Goal: Task Accomplishment & Management: Use online tool/utility

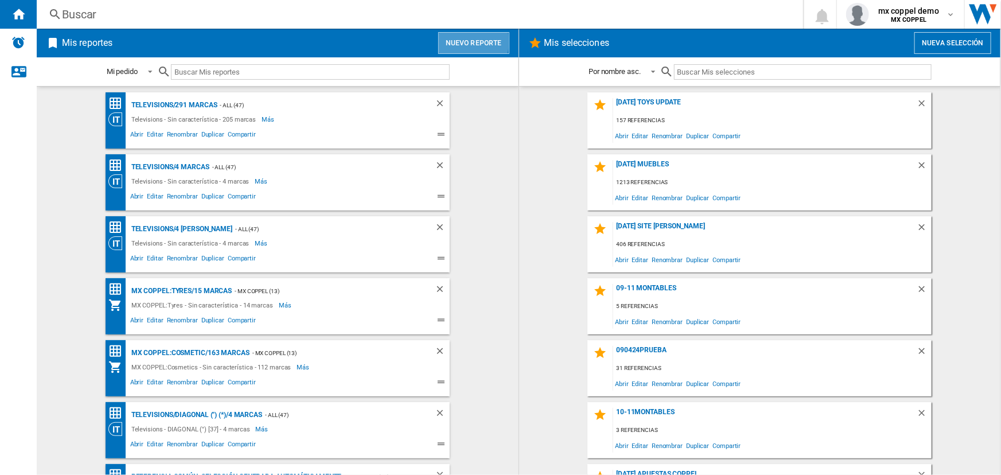
click at [466, 41] on button "Nuevo reporte" at bounding box center [473, 43] width 71 height 22
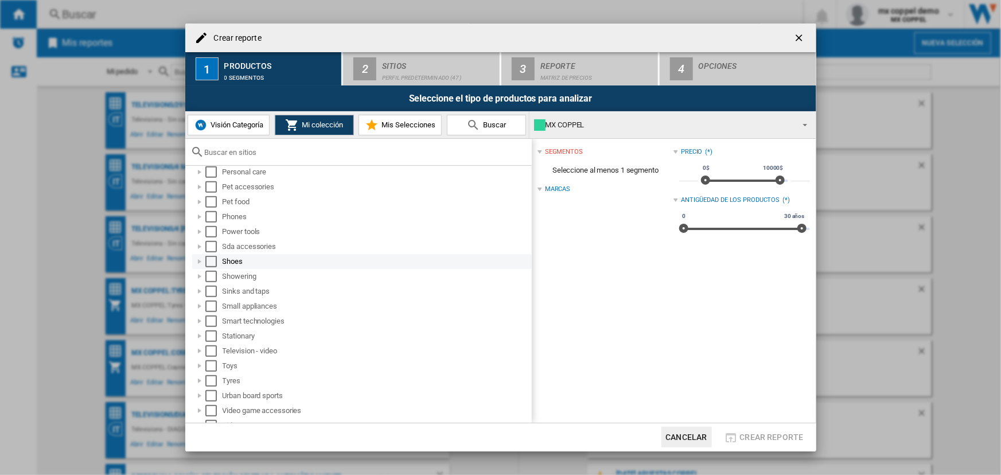
scroll to position [584, 0]
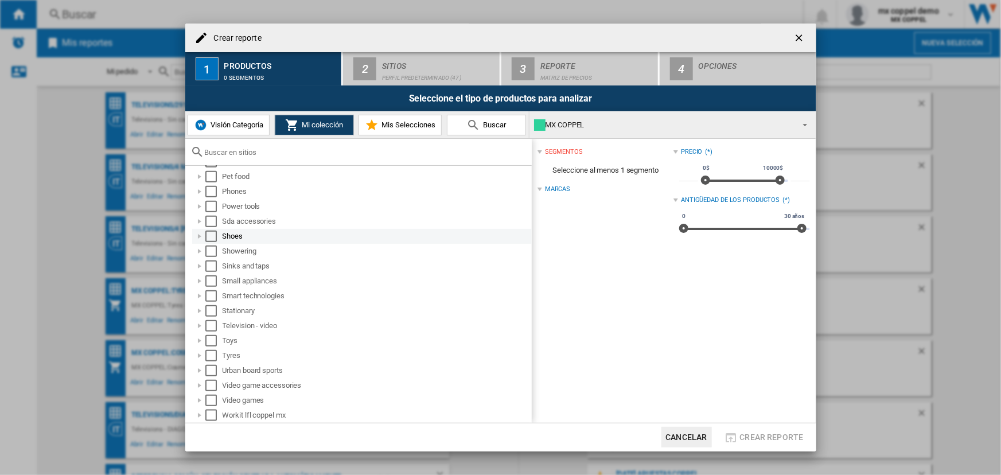
click at [208, 233] on div "Select" at bounding box center [210, 236] width 11 height 11
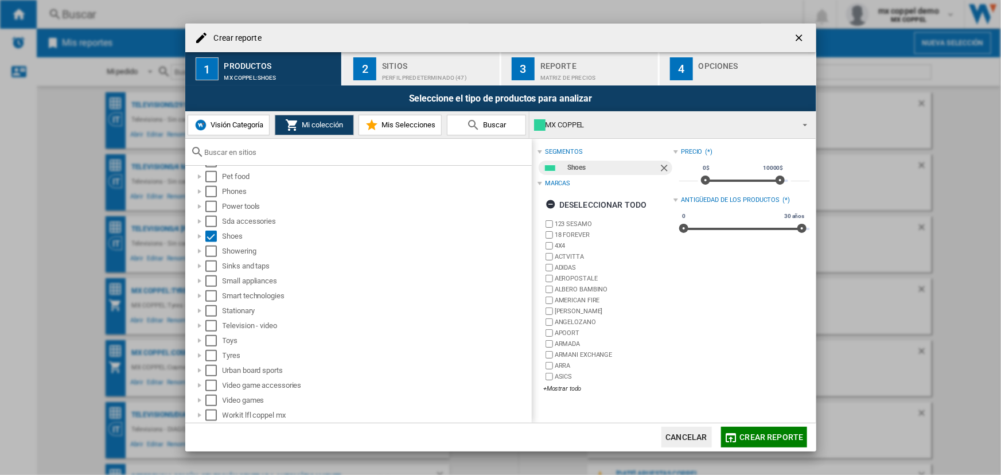
click at [432, 61] on div "Sitios" at bounding box center [438, 63] width 113 height 12
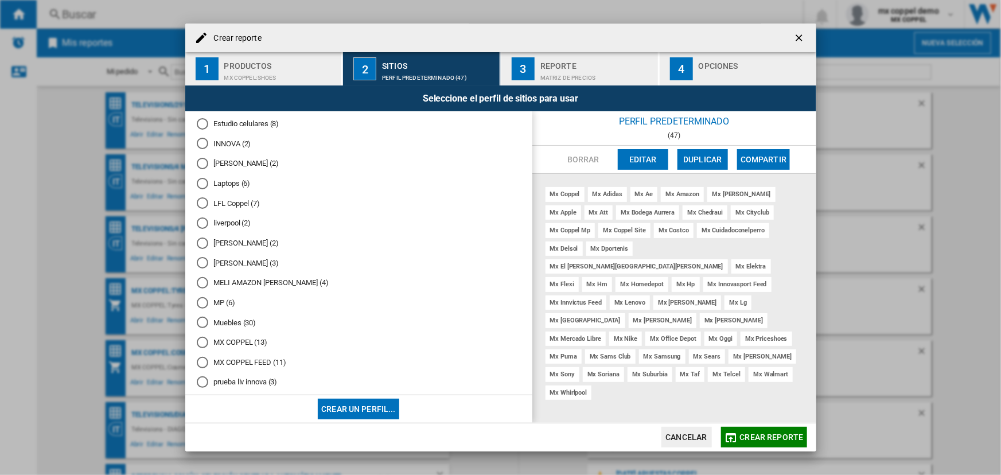
scroll to position [714, 0]
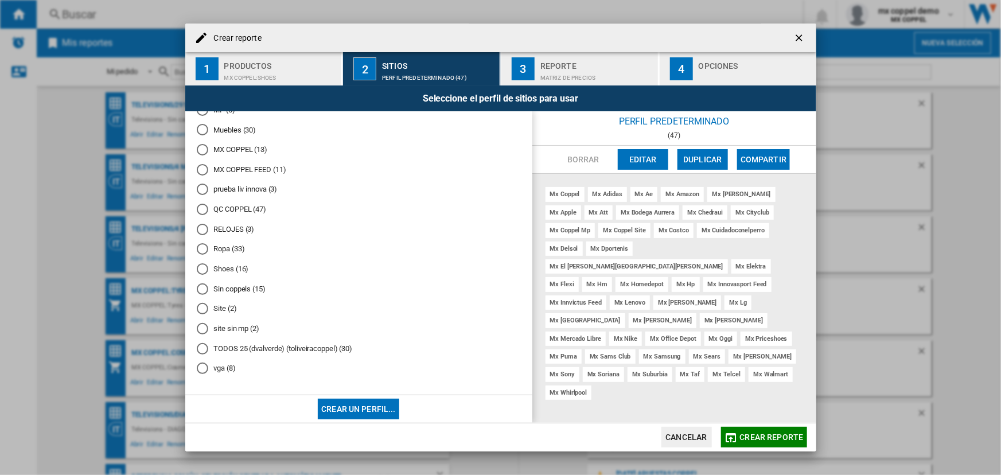
click at [361, 407] on button "Crear un perfil..." at bounding box center [358, 409] width 81 height 21
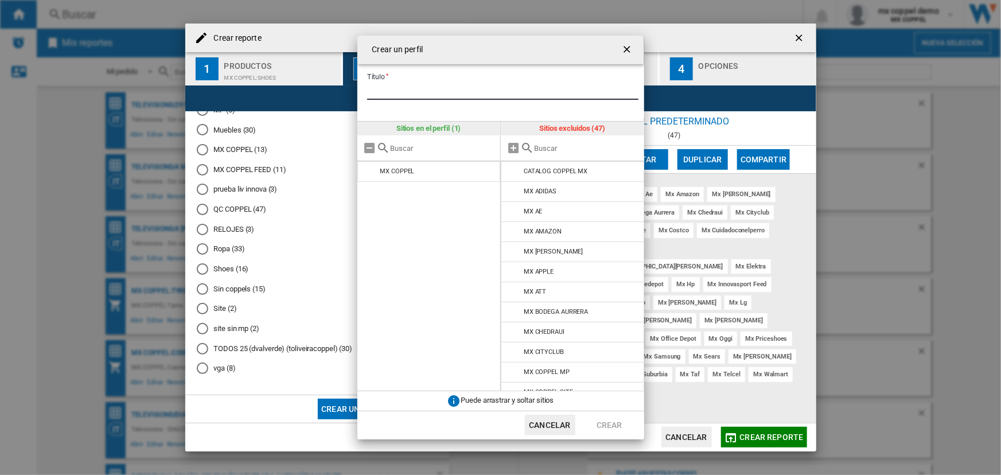
click at [447, 91] on input "Título" at bounding box center [502, 91] width 271 height 17
type input "*****"
click at [563, 420] on button "Cancelar" at bounding box center [550, 425] width 50 height 21
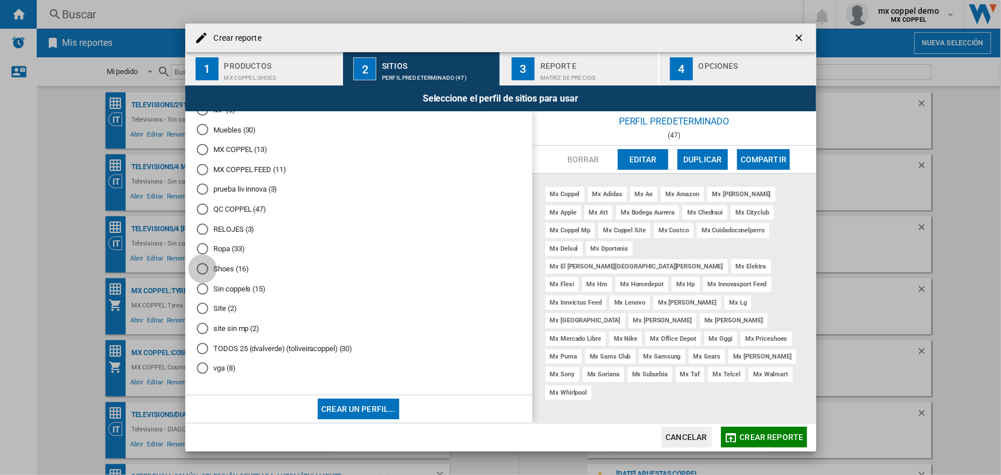
click at [206, 271] on div "Shoes (16)" at bounding box center [202, 268] width 11 height 11
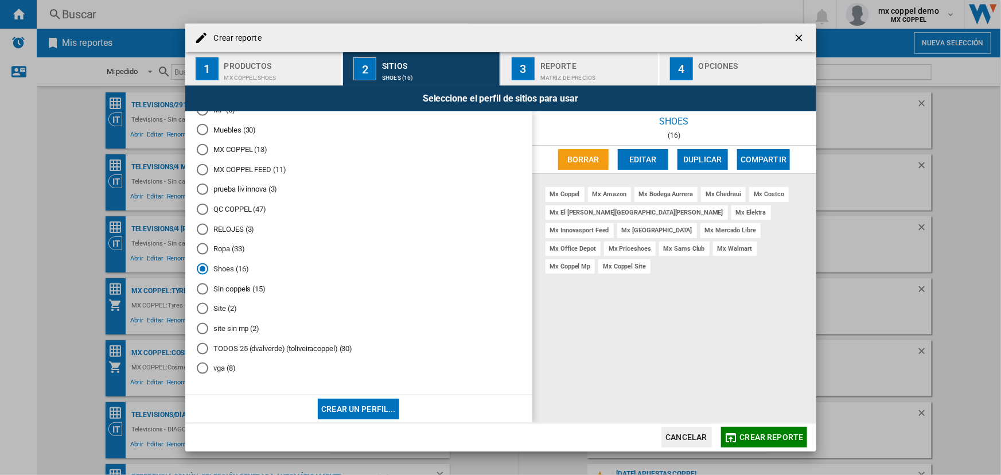
click at [646, 153] on button "Editar" at bounding box center [643, 159] width 50 height 21
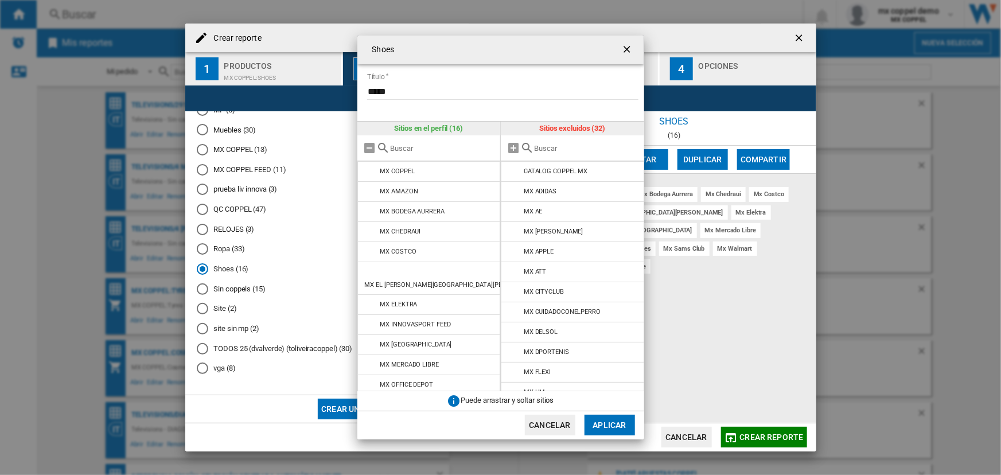
click at [556, 423] on button "Cancelar" at bounding box center [550, 425] width 50 height 21
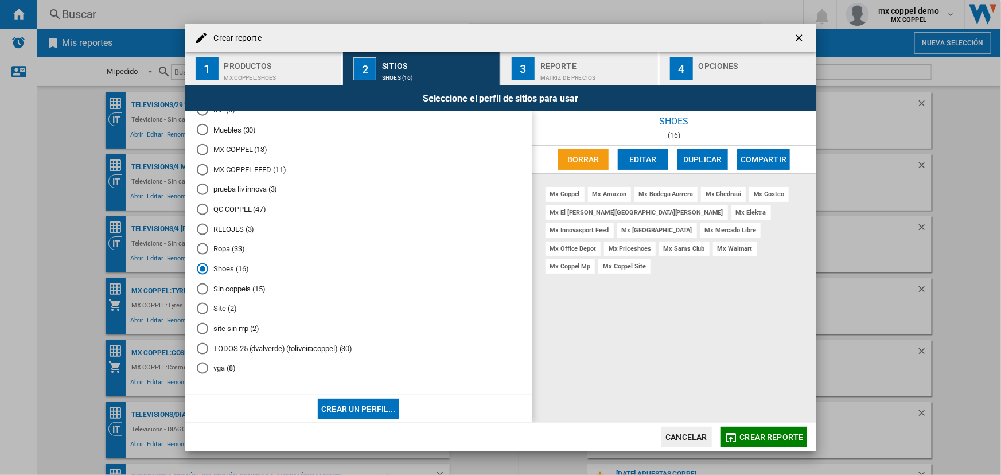
click at [342, 396] on div "Crear un perfil..." at bounding box center [358, 409] width 347 height 28
click at [644, 162] on button "Editar" at bounding box center [643, 159] width 50 height 21
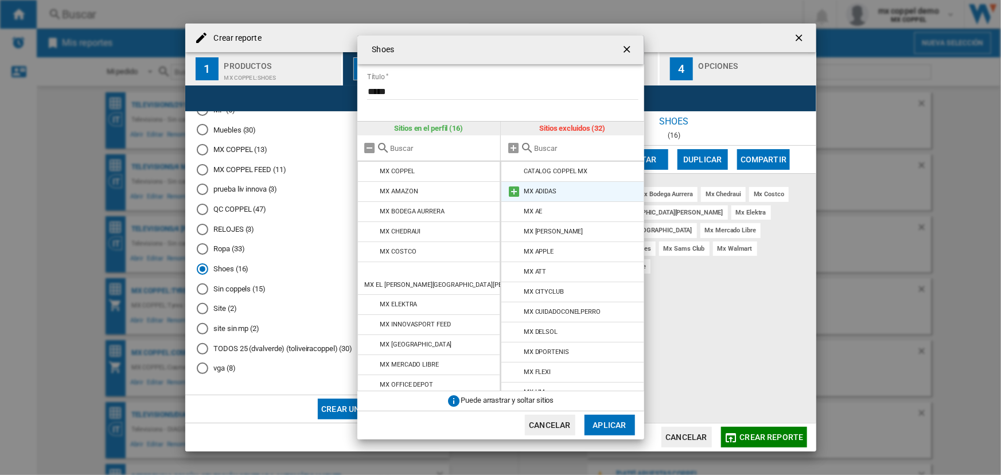
click at [514, 189] on md-icon "{{::title}} {{::getI18NText('BUTTONS.CANCEL')}} ..." at bounding box center [514, 192] width 14 height 14
click at [510, 210] on md-icon "{{::title}} {{::getI18NText('BUTTONS.CANCEL')}} ..." at bounding box center [514, 212] width 14 height 14
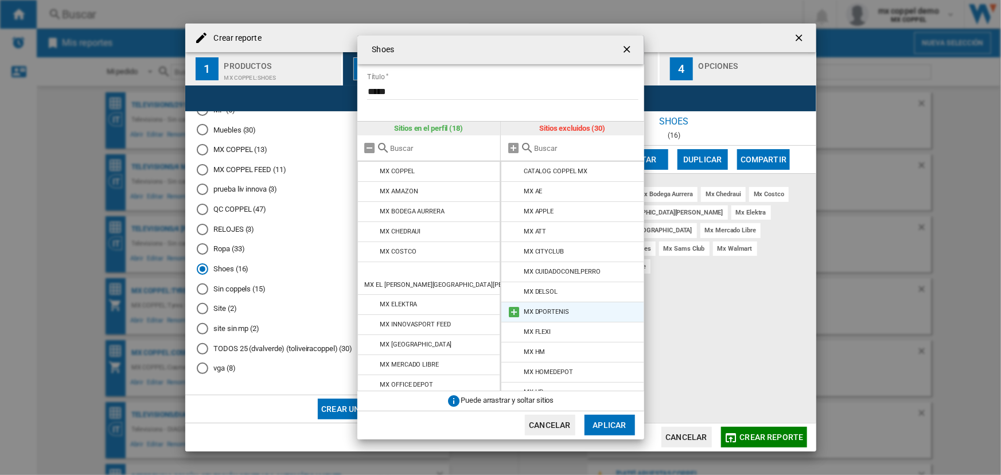
click at [512, 310] on md-icon "{{::title}} {{::getI18NText('BUTTONS.CANCEL')}} ..." at bounding box center [514, 312] width 14 height 14
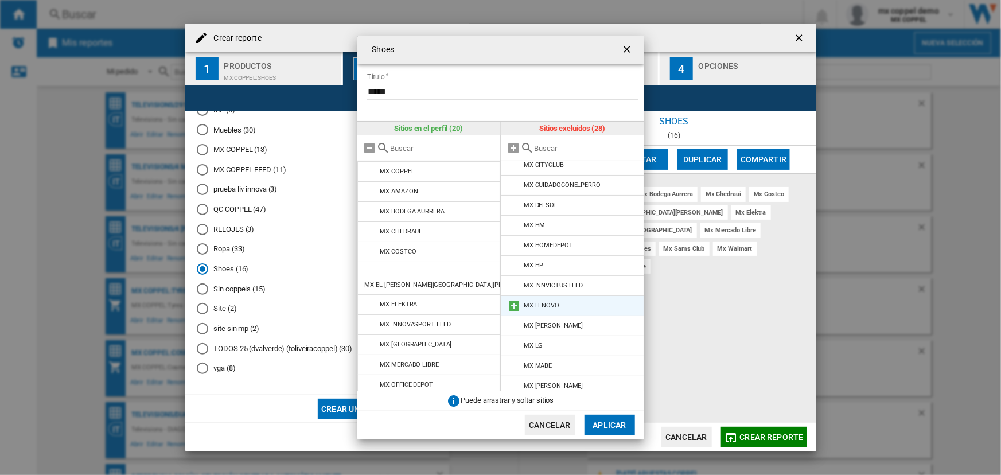
scroll to position [173, 0]
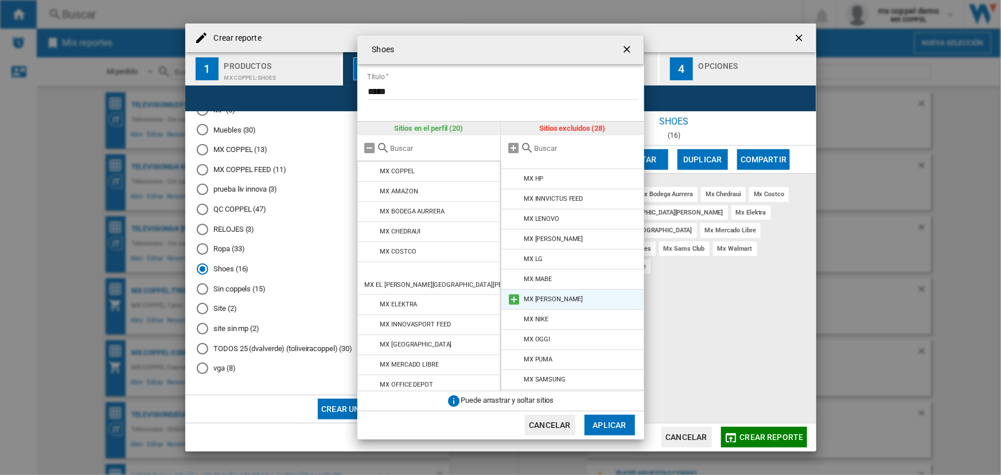
click at [513, 298] on md-icon "{{::title}} {{::getI18NText('BUTTONS.CANCEL')}} ..." at bounding box center [514, 300] width 14 height 14
click at [514, 316] on md-icon "{{::title}} {{::getI18NText('BUTTONS.CANCEL')}} ..." at bounding box center [514, 320] width 14 height 14
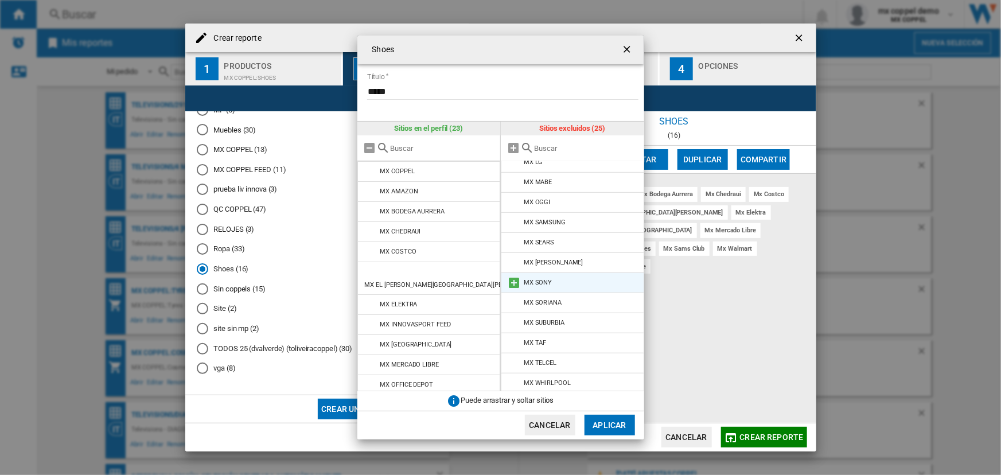
scroll to position [273, 0]
click at [513, 337] on md-icon "{{::title}} {{::getI18NText('BUTTONS.CANCEL')}} ..." at bounding box center [514, 340] width 14 height 14
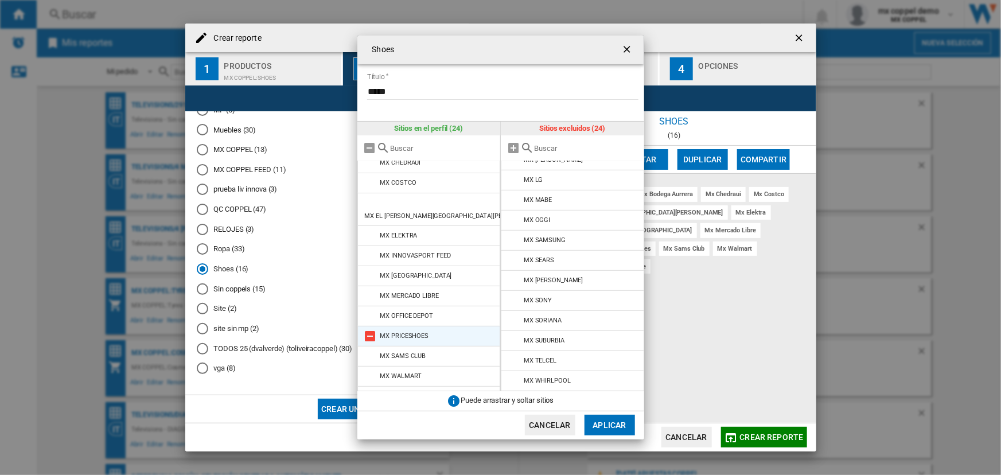
scroll to position [87, 0]
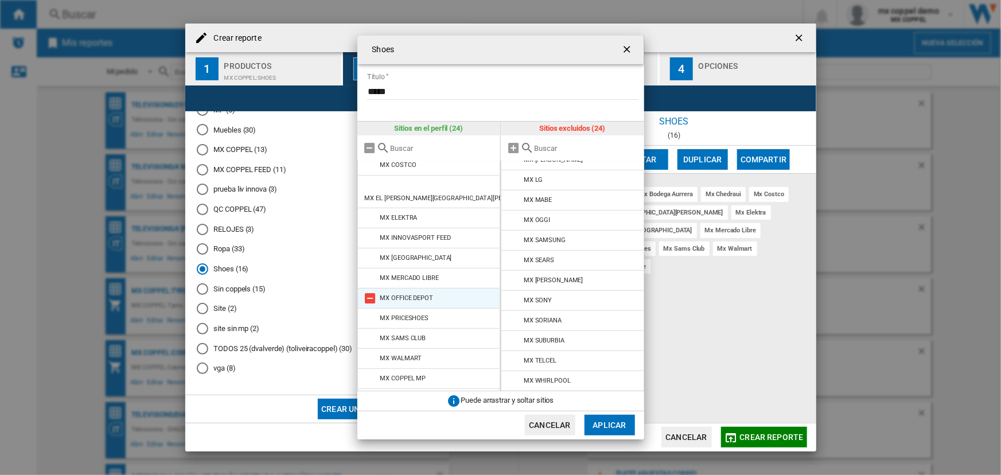
click at [371, 291] on md-icon "{{::title}} {{::getI18NText('BUTTONS.CANCEL')}} ..." at bounding box center [371, 298] width 14 height 14
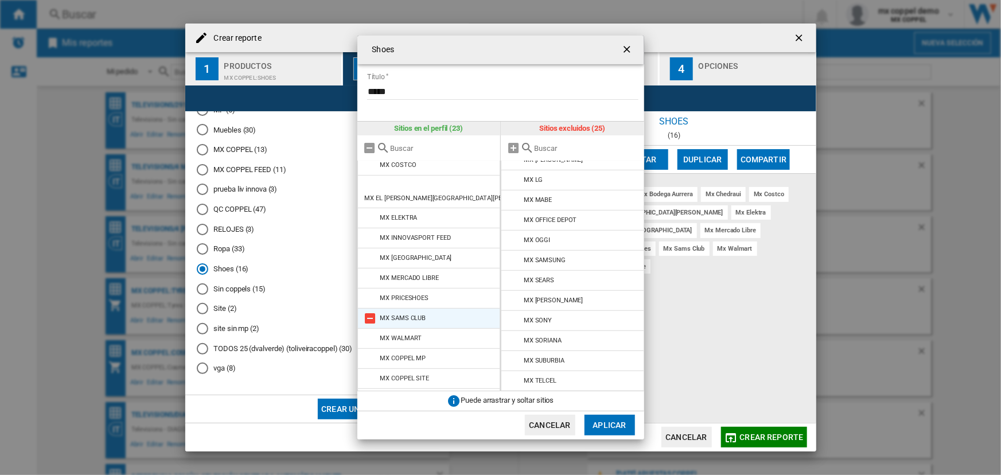
click at [373, 311] on md-icon "{{::title}} {{::getI18NText('BUTTONS.CANCEL')}} ..." at bounding box center [371, 318] width 14 height 14
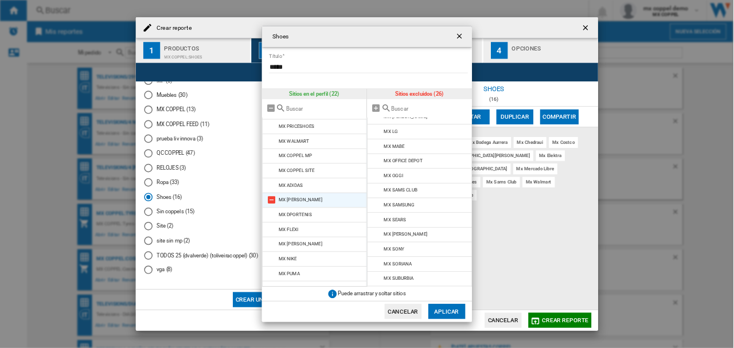
scroll to position [0, 0]
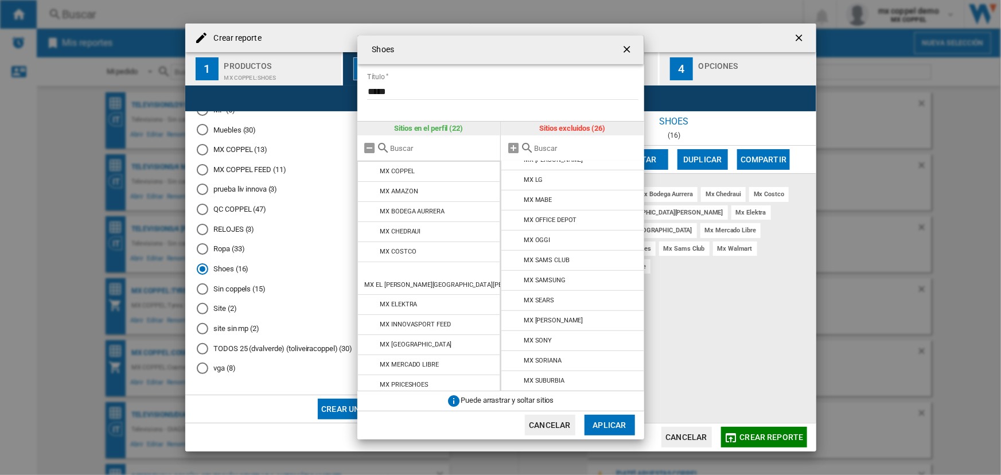
click at [616, 424] on button "Aplicar" at bounding box center [609, 425] width 50 height 21
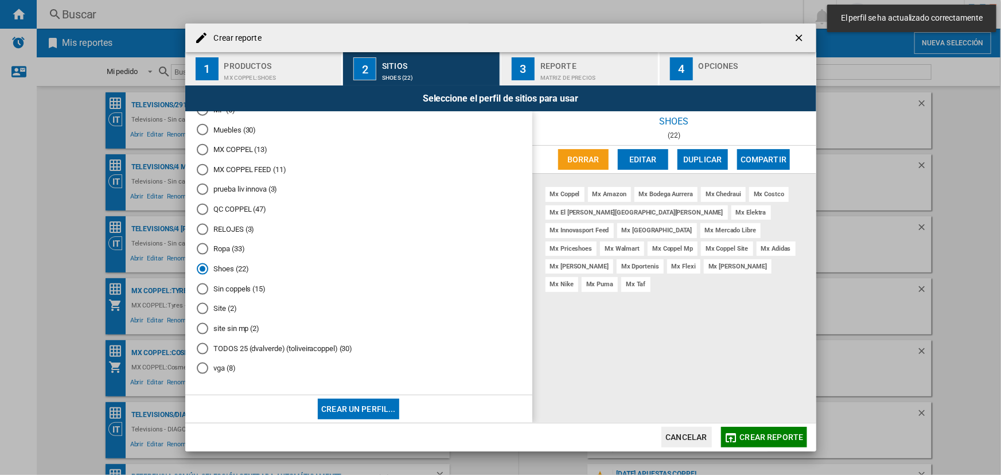
click at [761, 430] on button "Crear reporte" at bounding box center [764, 437] width 86 height 21
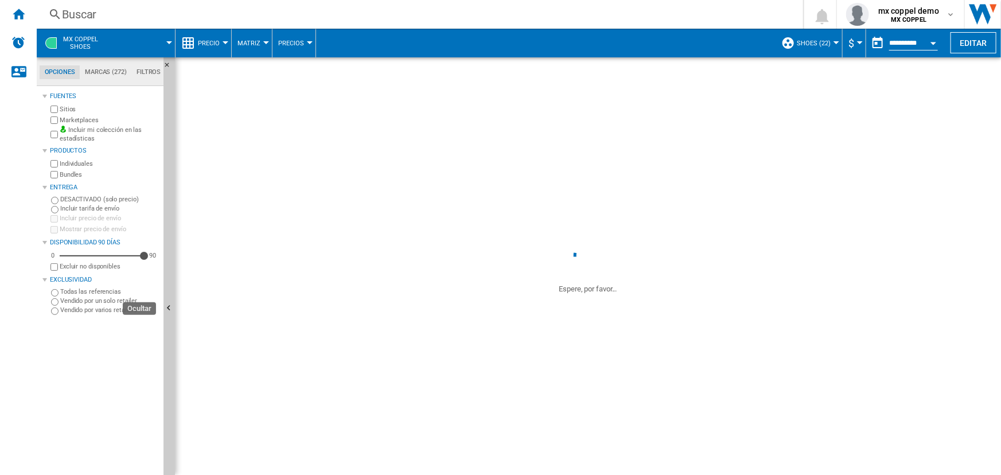
click at [166, 247] on button "Ocultar" at bounding box center [168, 308] width 11 height 503
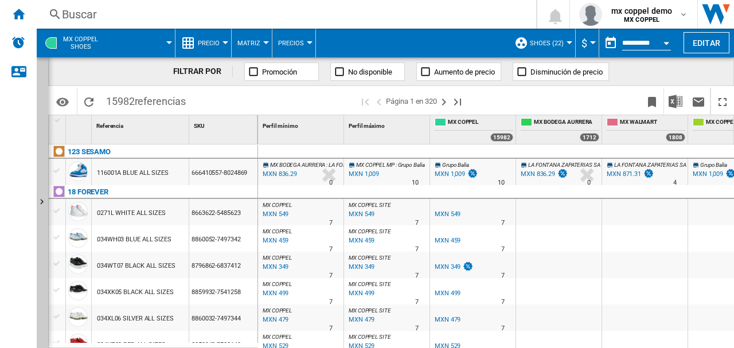
drag, startPoint x: 117, startPoint y: 101, endPoint x: 126, endPoint y: 103, distance: 9.3
click at [126, 103] on span "15982 referencias" at bounding box center [145, 100] width 91 height 24
click at [130, 101] on span "15982 referencias" at bounding box center [145, 100] width 91 height 24
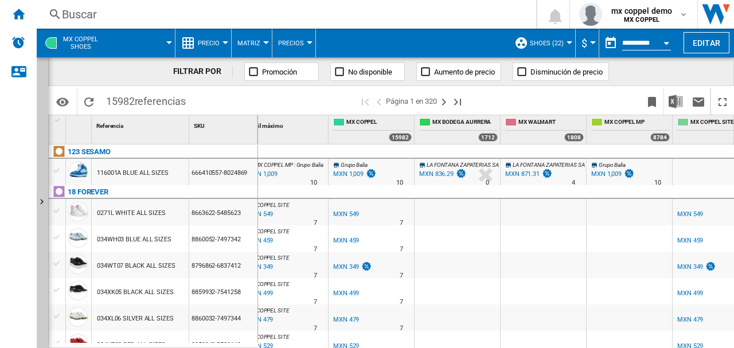
scroll to position [0, 131]
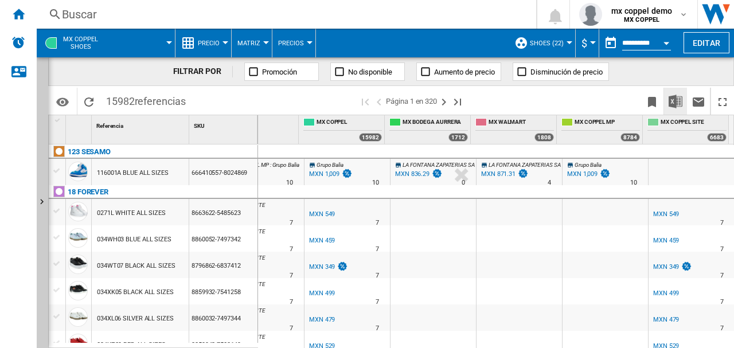
click at [672, 100] on img "Descargar en Excel" at bounding box center [676, 102] width 14 height 14
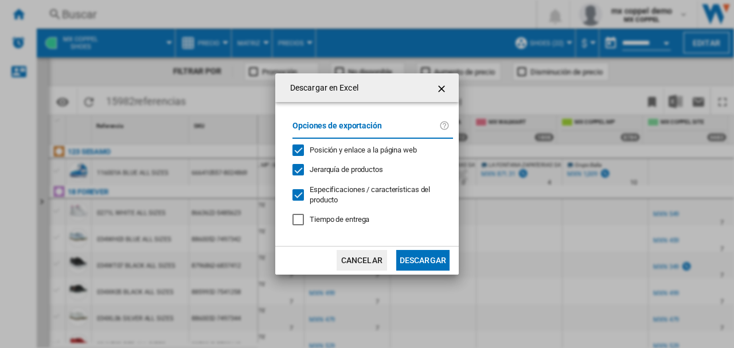
click at [376, 258] on button "Cancelar" at bounding box center [362, 260] width 50 height 21
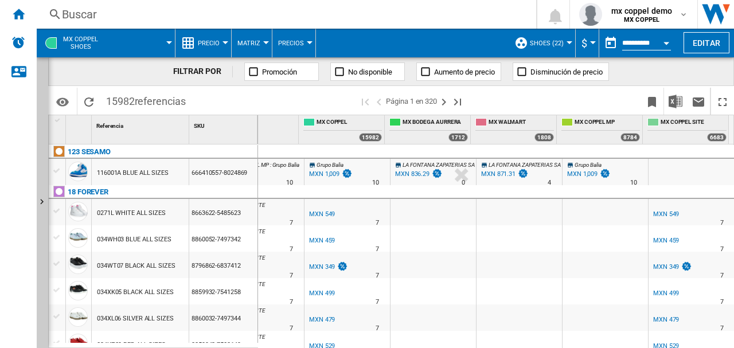
click at [556, 42] on span "Shoes (22)" at bounding box center [547, 43] width 34 height 7
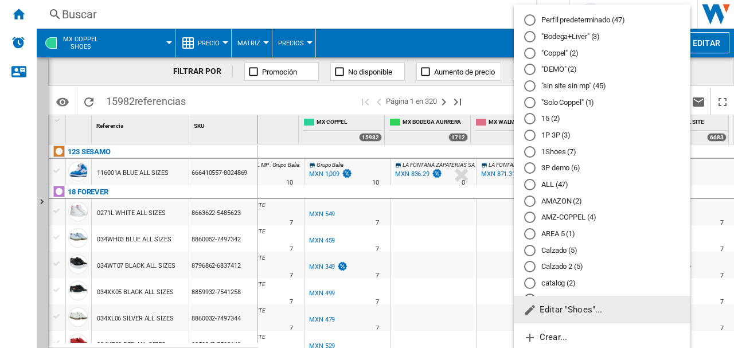
click at [570, 305] on span "Editar "Shoes"..." at bounding box center [563, 310] width 80 height 10
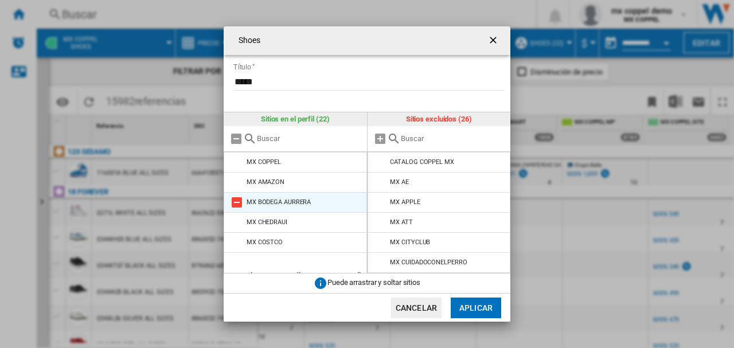
click at [236, 197] on md-icon "Shoes Título ..." at bounding box center [237, 203] width 14 height 14
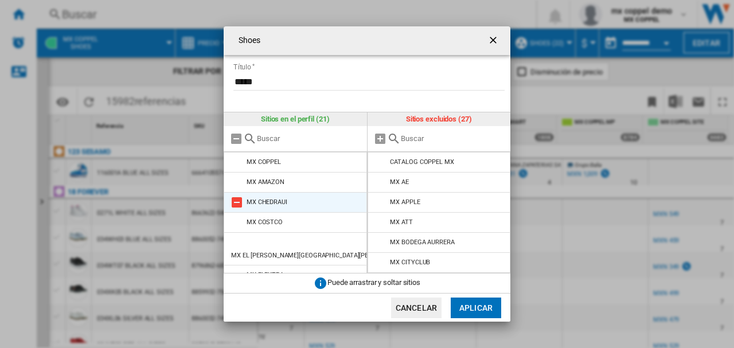
click at [235, 201] on md-icon "Shoes Título ..." at bounding box center [237, 203] width 14 height 14
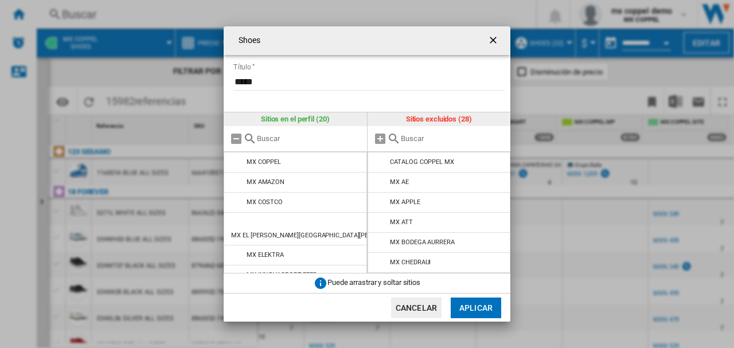
click at [235, 201] on md-icon "Shoes Título ..." at bounding box center [237, 203] width 14 height 14
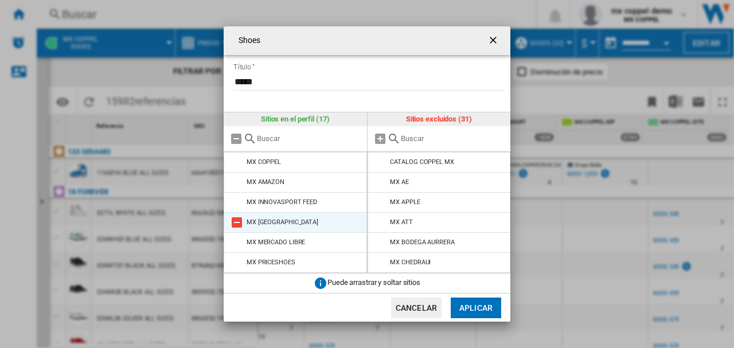
click at [235, 222] on md-icon "Shoes Título ..." at bounding box center [237, 223] width 14 height 14
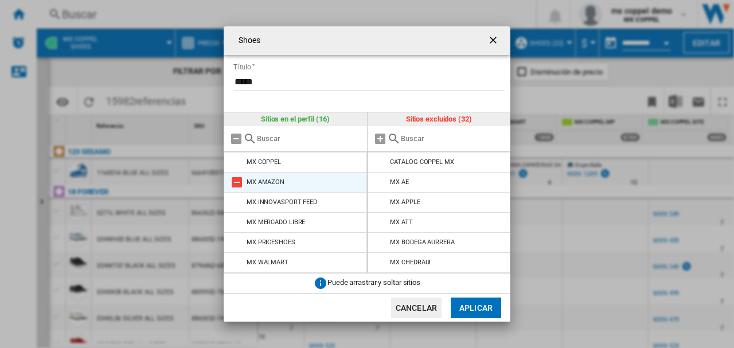
click at [233, 181] on md-icon "Shoes Título ..." at bounding box center [237, 183] width 14 height 14
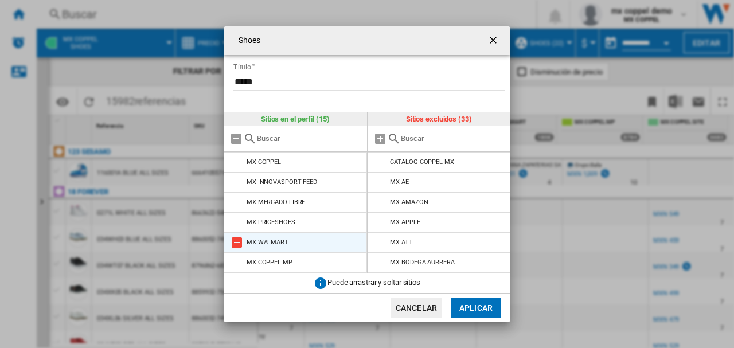
click at [234, 240] on md-icon "Shoes Título ..." at bounding box center [237, 243] width 14 height 14
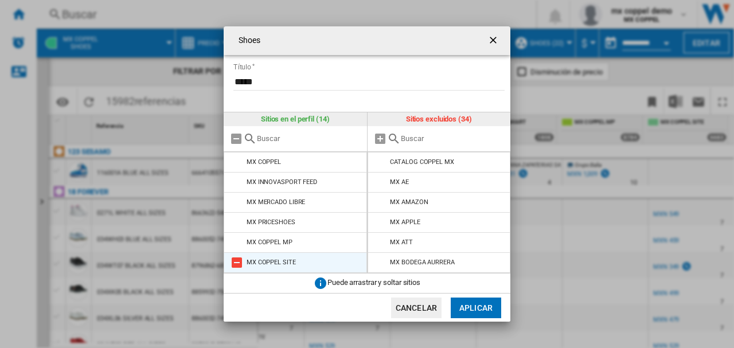
click at [233, 237] on md-icon "Shoes Título ..." at bounding box center [237, 243] width 14 height 14
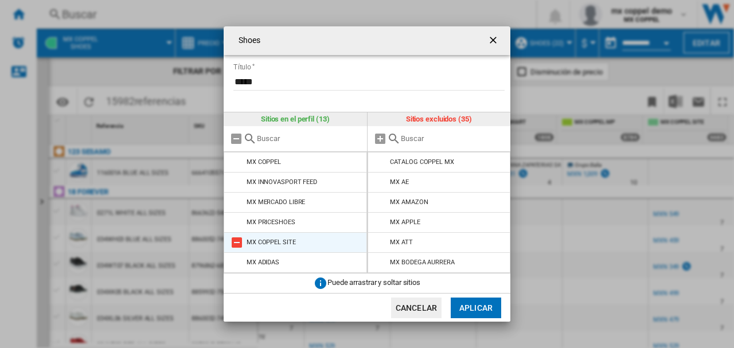
click at [238, 241] on md-icon "Shoes Título ..." at bounding box center [237, 243] width 14 height 14
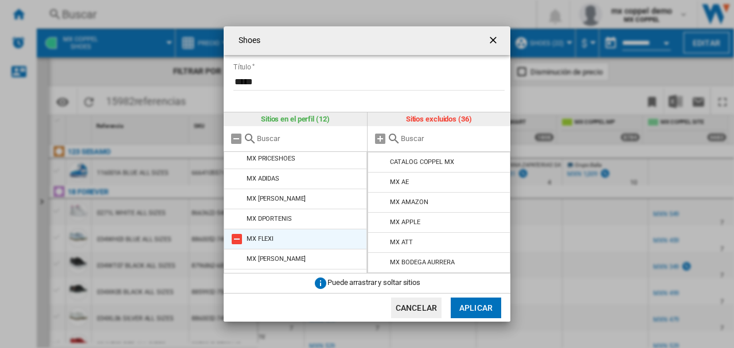
scroll to position [0, 0]
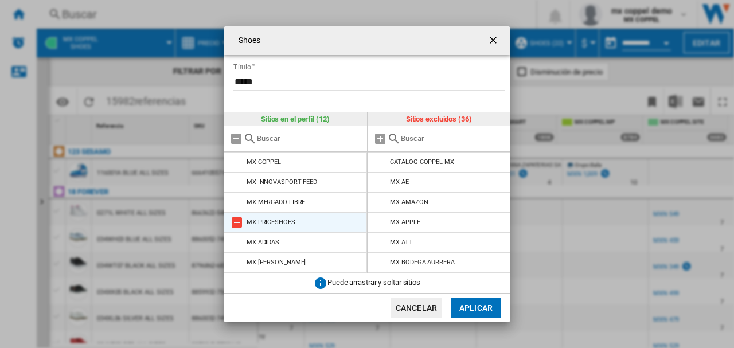
click at [236, 199] on md-icon "Shoes Título ..." at bounding box center [237, 203] width 14 height 14
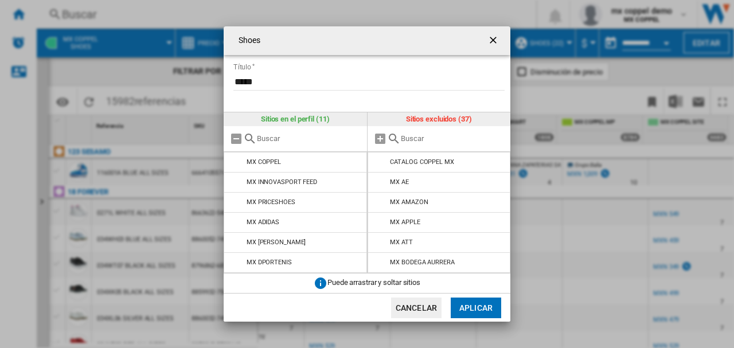
click at [467, 310] on button "Aplicar" at bounding box center [476, 308] width 50 height 21
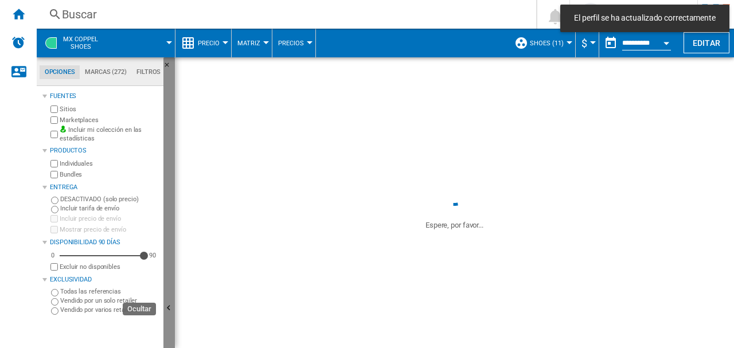
click at [167, 103] on button "Ocultar" at bounding box center [168, 308] width 11 height 503
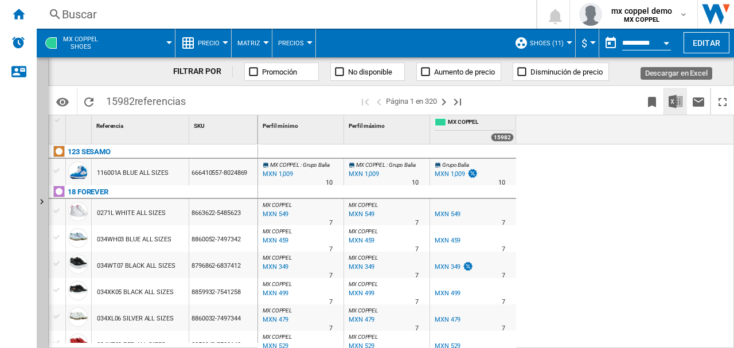
click at [674, 101] on img "Descargar en Excel" at bounding box center [676, 102] width 14 height 14
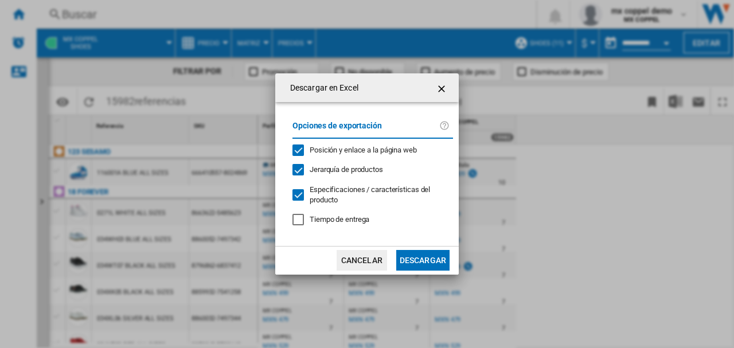
click at [301, 194] on div "Descargar en ..." at bounding box center [298, 194] width 11 height 11
click at [434, 259] on button "Descargar" at bounding box center [422, 260] width 53 height 21
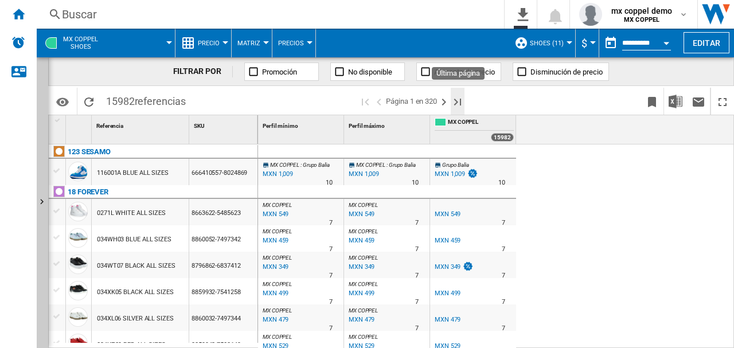
click at [461, 103] on ng-md-icon "Última página" at bounding box center [458, 102] width 14 height 14
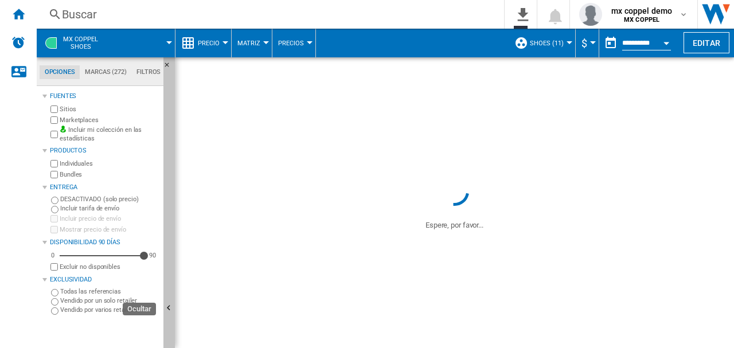
click at [171, 178] on button "Ocultar" at bounding box center [168, 308] width 11 height 503
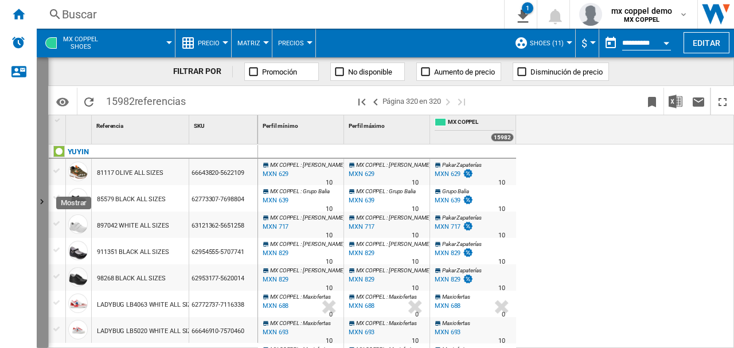
click at [44, 111] on button "Mostrar" at bounding box center [42, 202] width 11 height 291
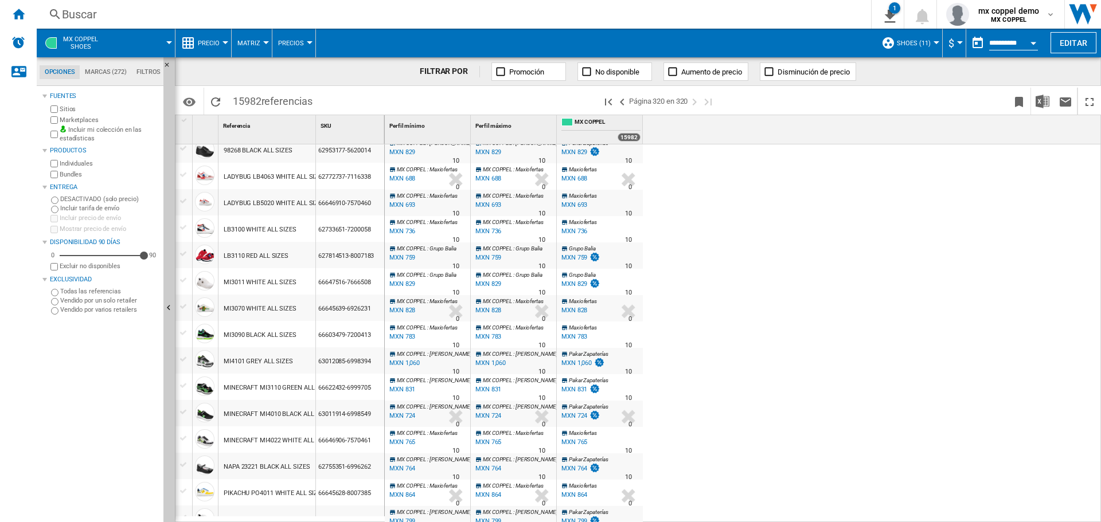
scroll to position [128, 0]
